Goal: Transaction & Acquisition: Purchase product/service

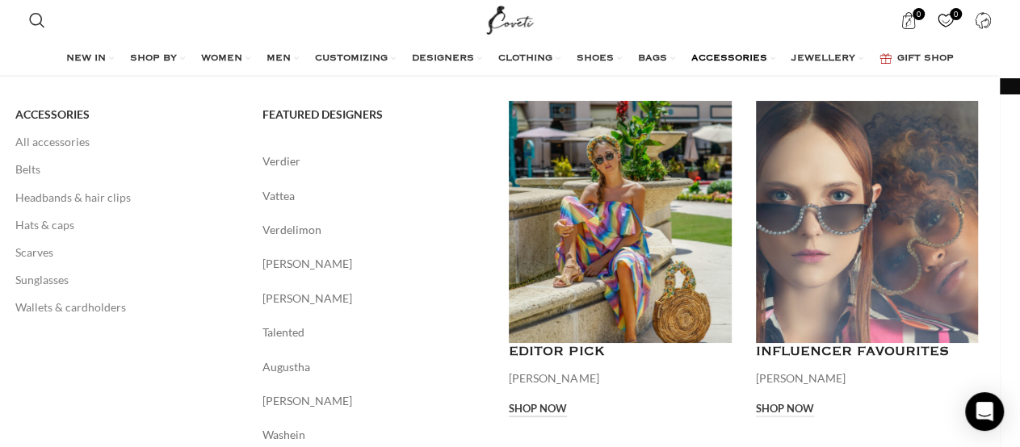
click at [565, 412] on link "Shop now" at bounding box center [538, 410] width 58 height 15
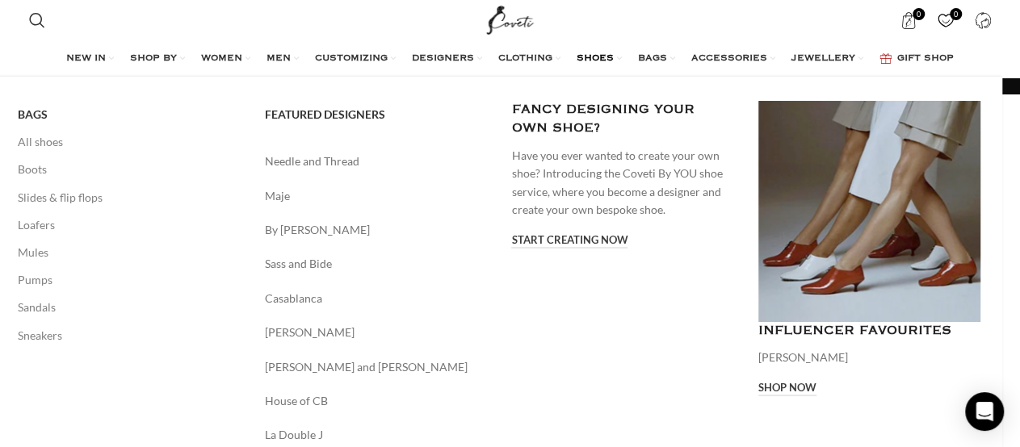
click at [859, 261] on link "Banner link" at bounding box center [869, 211] width 223 height 221
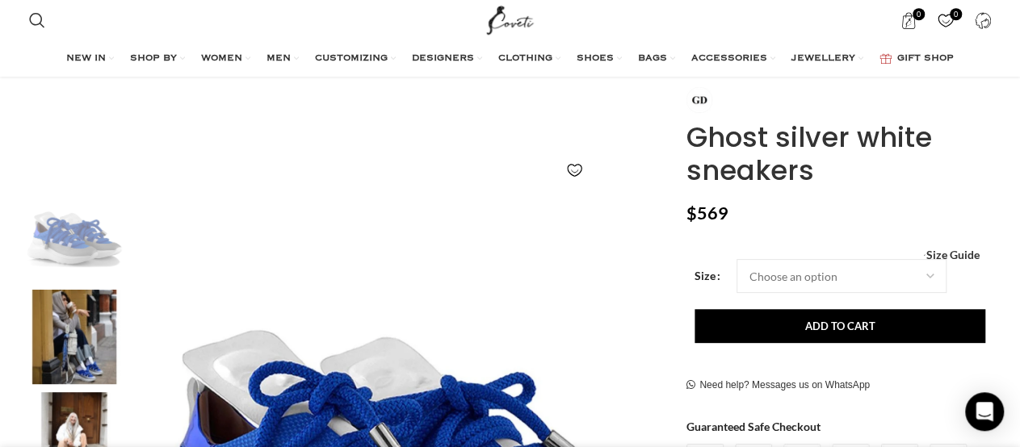
scroll to position [168, 0]
